Goal: Information Seeking & Learning: Learn about a topic

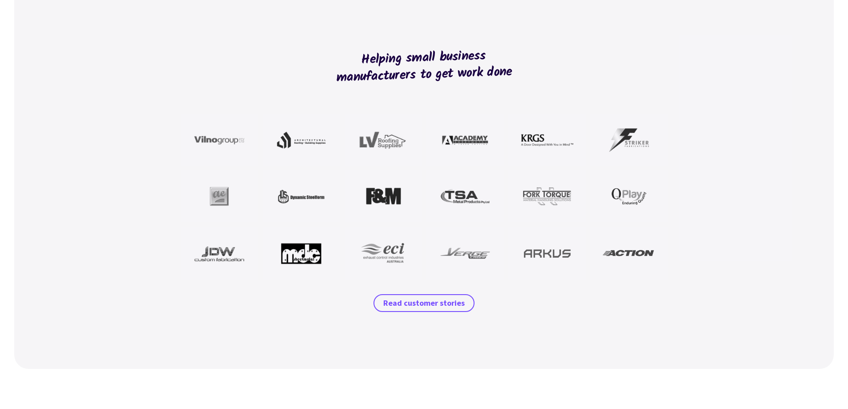
scroll to position [846, 0]
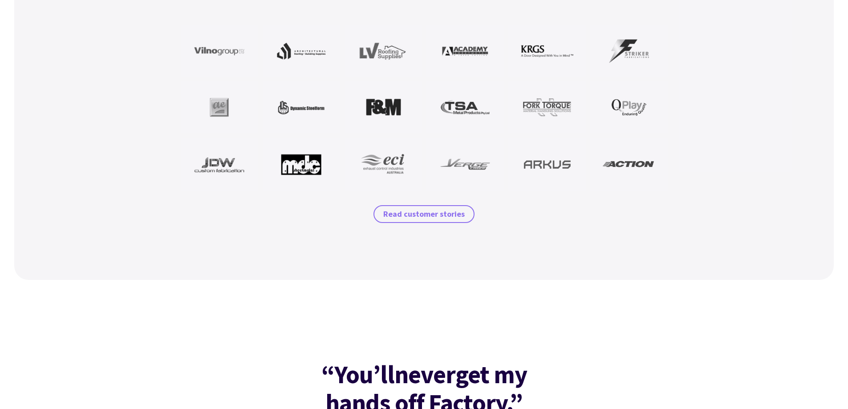
click at [429, 217] on span "Read customer stories" at bounding box center [423, 214] width 81 height 11
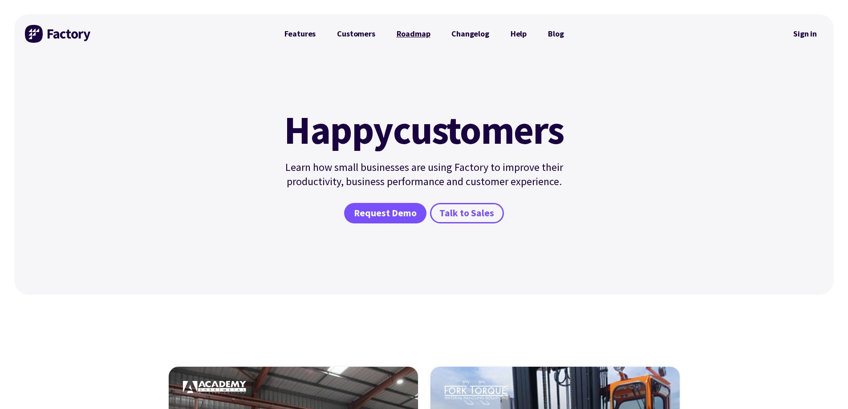
click at [424, 37] on link "Roadmap" at bounding box center [413, 34] width 55 height 18
click at [348, 32] on link "Customers" at bounding box center [355, 34] width 59 height 18
click at [466, 35] on link "Changelog" at bounding box center [470, 34] width 59 height 18
click at [304, 31] on link "Features" at bounding box center [300, 34] width 53 height 18
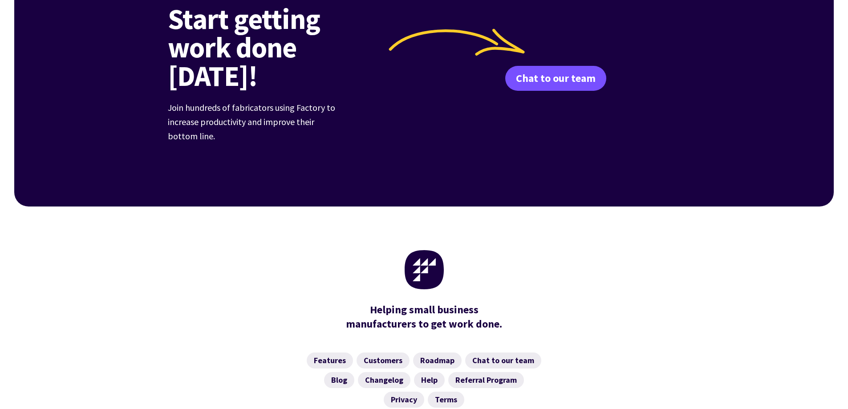
scroll to position [1205, 0]
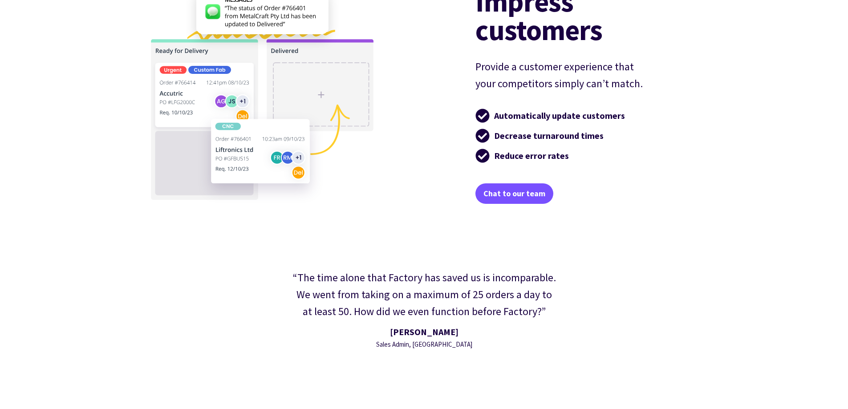
scroll to position [1781, 0]
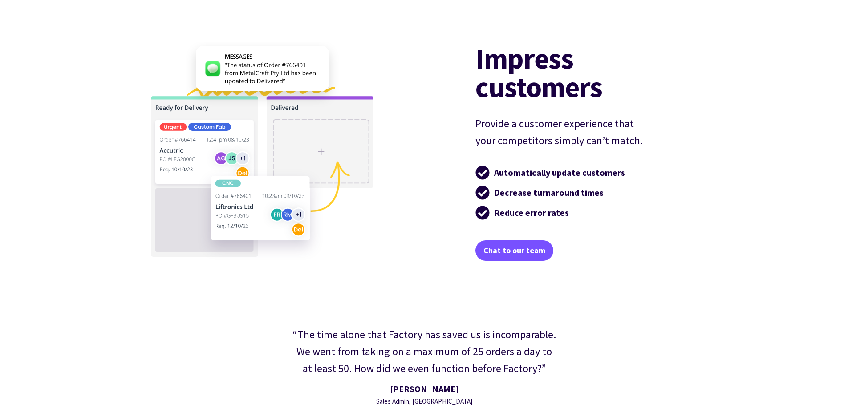
drag, startPoint x: 335, startPoint y: 97, endPoint x: 232, endPoint y: 276, distance: 207.1
click at [229, 279] on div "“The time alone that Factory has saved us is incomparable. We went from taking …" at bounding box center [424, 367] width 820 height 186
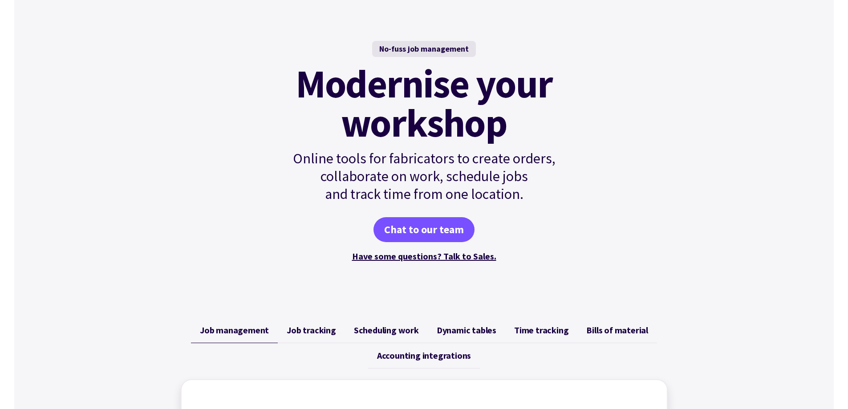
scroll to position [47, 0]
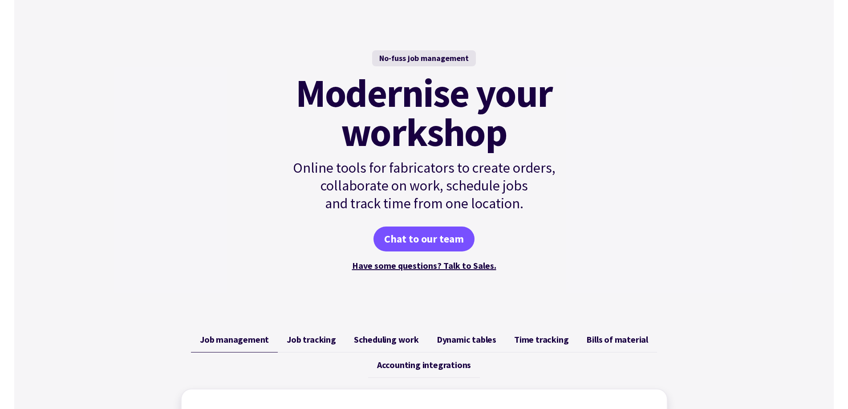
drag, startPoint x: 264, startPoint y: 116, endPoint x: 183, endPoint y: 93, distance: 84.6
click at [183, 93] on div "No-fuss job management Modernise your workshop Online tools for fabricators to …" at bounding box center [424, 162] width 820 height 310
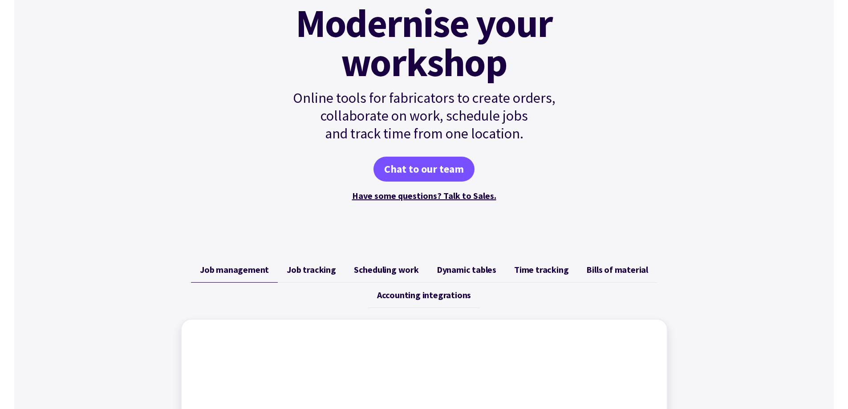
scroll to position [225, 0]
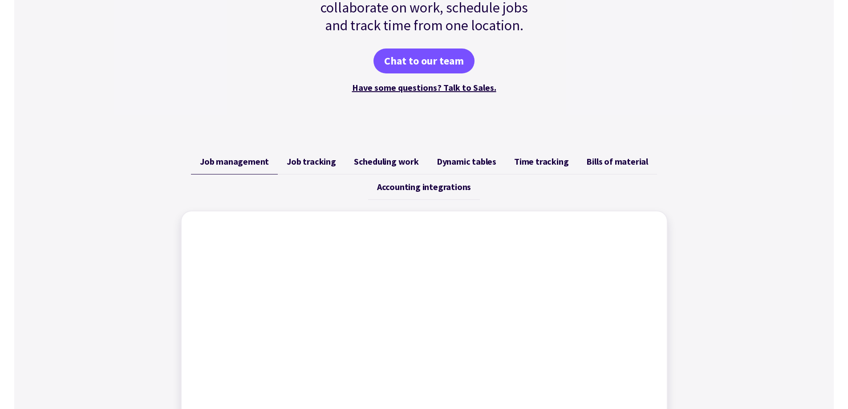
click at [315, 167] on link "Job tracking" at bounding box center [311, 161] width 67 height 25
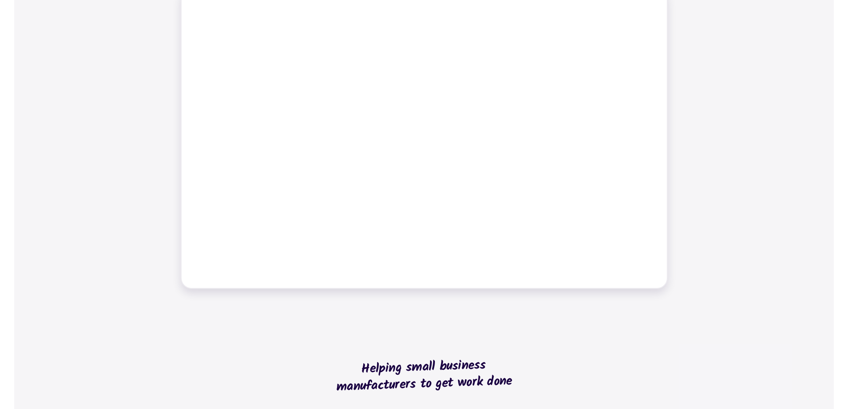
scroll to position [314, 0]
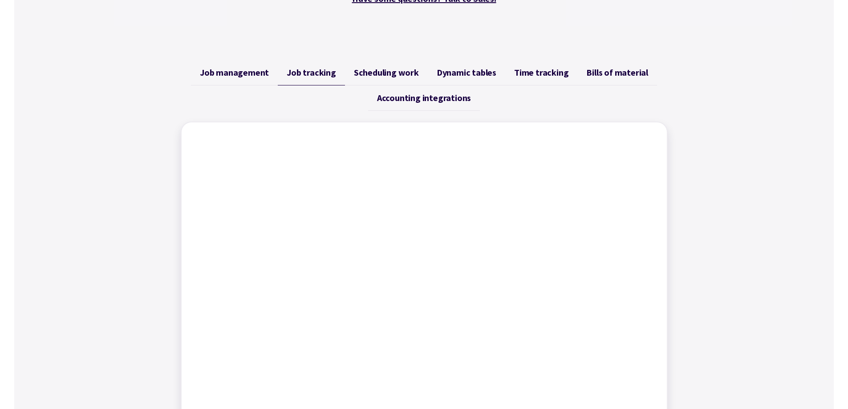
click at [394, 69] on span "Scheduling work" at bounding box center [386, 72] width 65 height 11
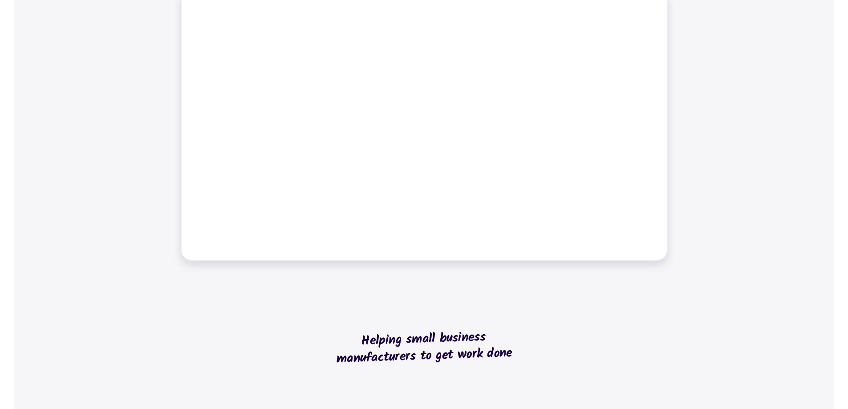
scroll to position [358, 0]
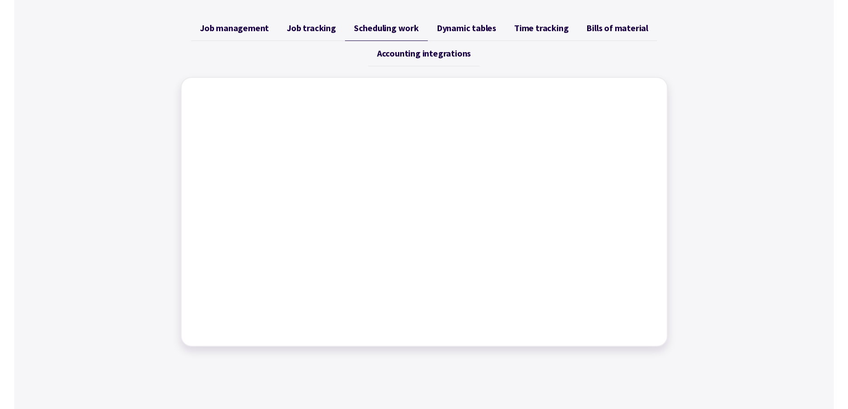
click at [475, 28] on span "Dynamic tables" at bounding box center [467, 28] width 60 height 11
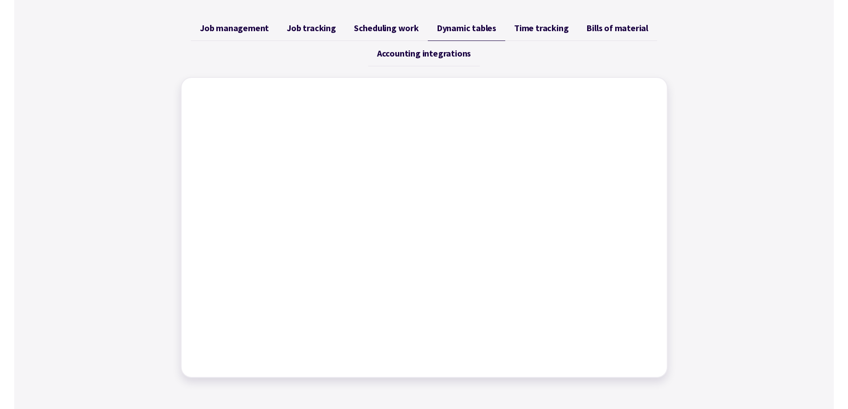
click at [550, 24] on span "Time tracking" at bounding box center [541, 28] width 54 height 11
click at [608, 25] on span "Bills of material" at bounding box center [617, 28] width 62 height 11
click at [413, 52] on span "Accounting integrations" at bounding box center [424, 53] width 94 height 11
